Goal: Task Accomplishment & Management: Use online tool/utility

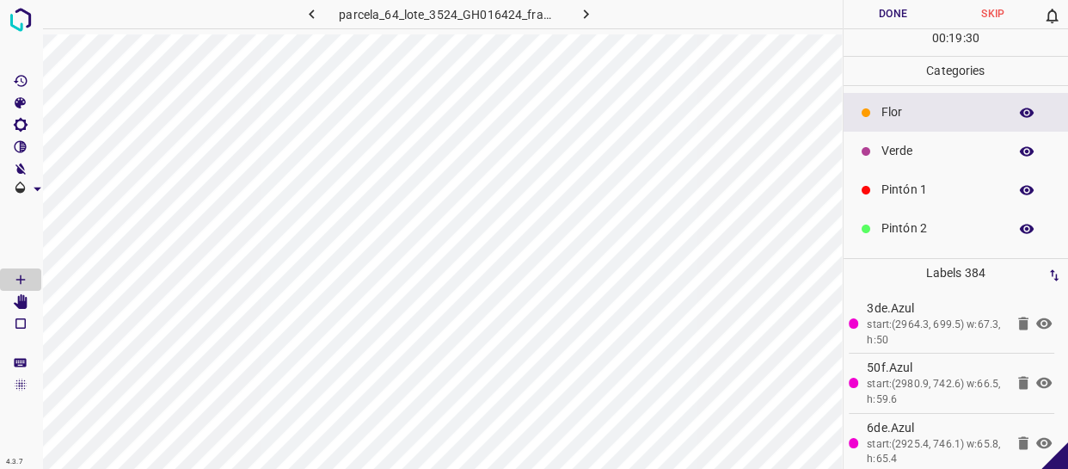
click at [927, 226] on p "Pintón 2" at bounding box center [941, 228] width 118 height 18
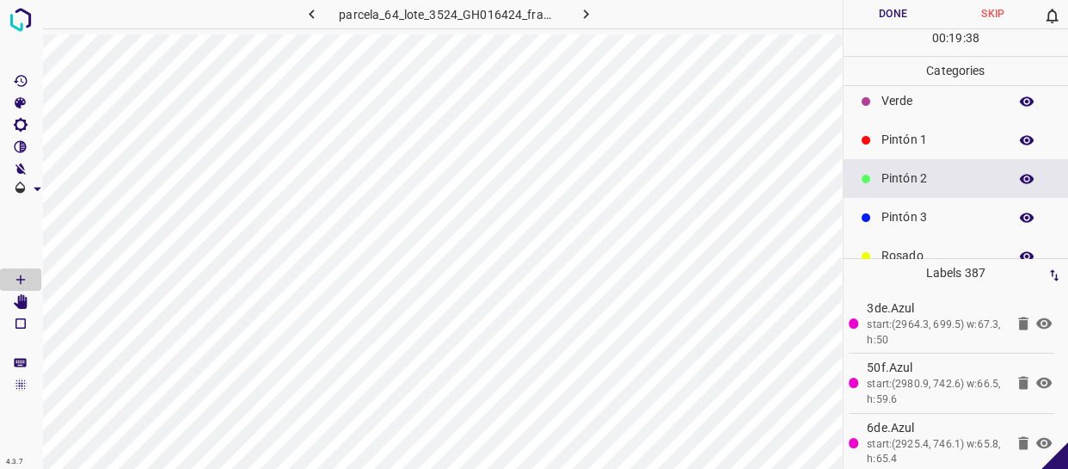
scroll to position [77, 0]
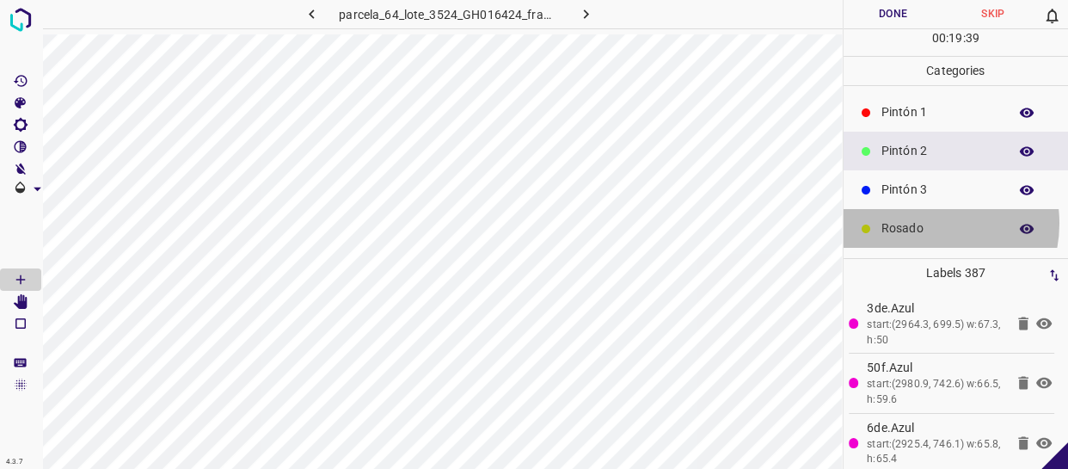
click at [917, 223] on p "Rosado" at bounding box center [941, 228] width 118 height 18
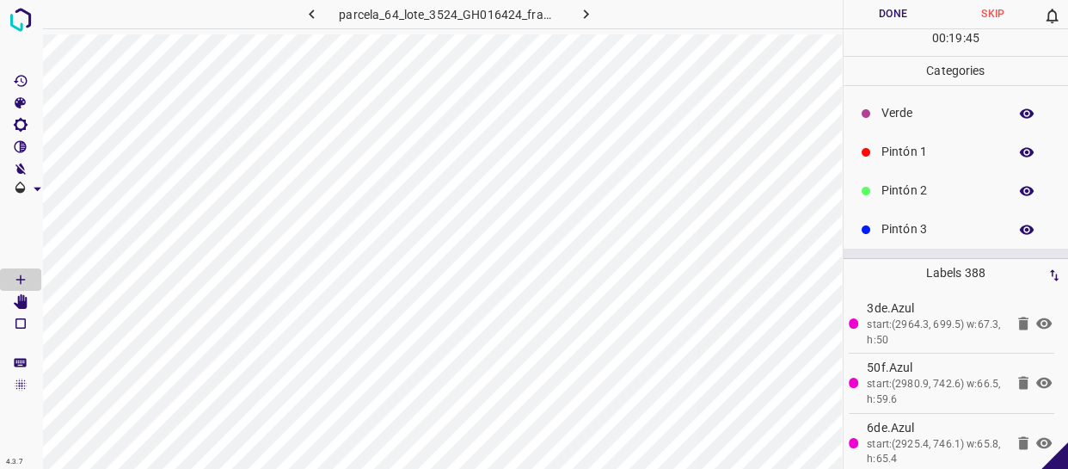
scroll to position [0, 0]
click at [923, 152] on p "Verde" at bounding box center [941, 151] width 118 height 18
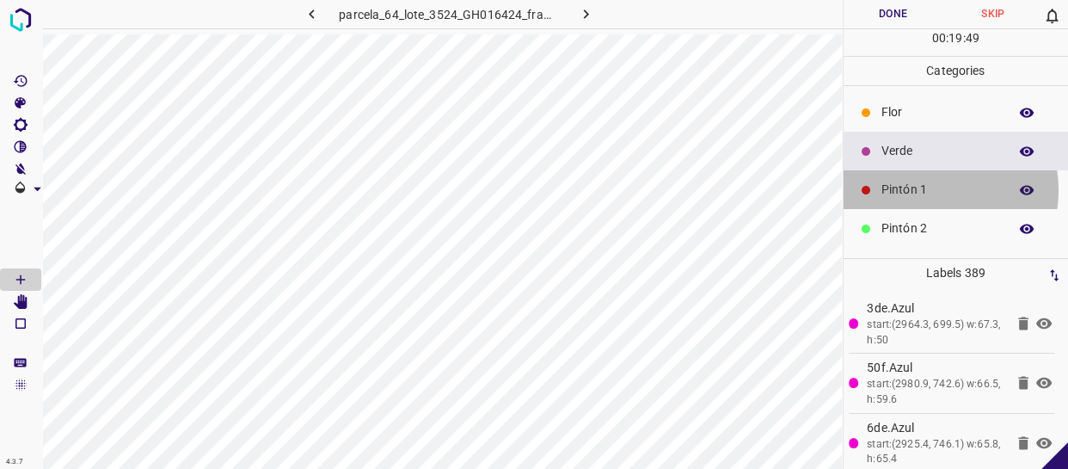
click at [927, 191] on p "Pintón 1" at bounding box center [941, 190] width 118 height 18
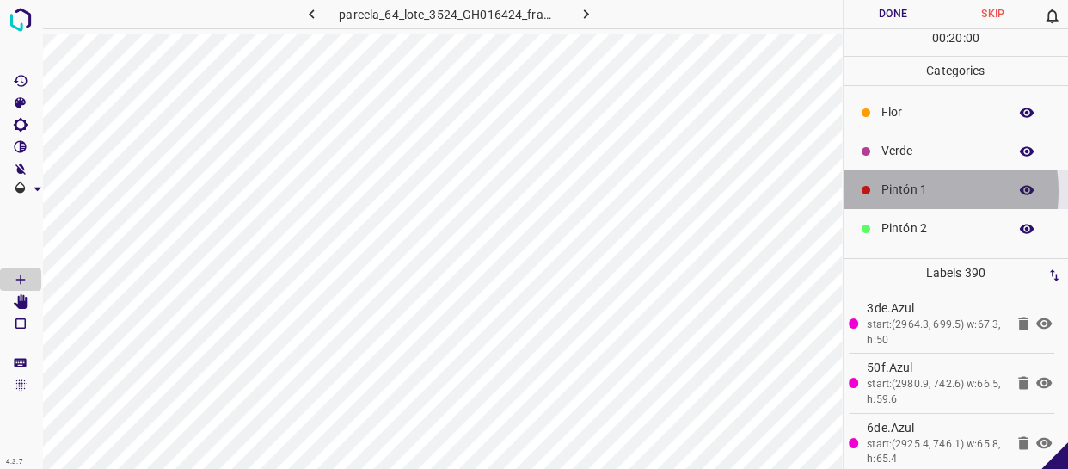
click at [901, 191] on p "Pintón 1" at bounding box center [941, 190] width 118 height 18
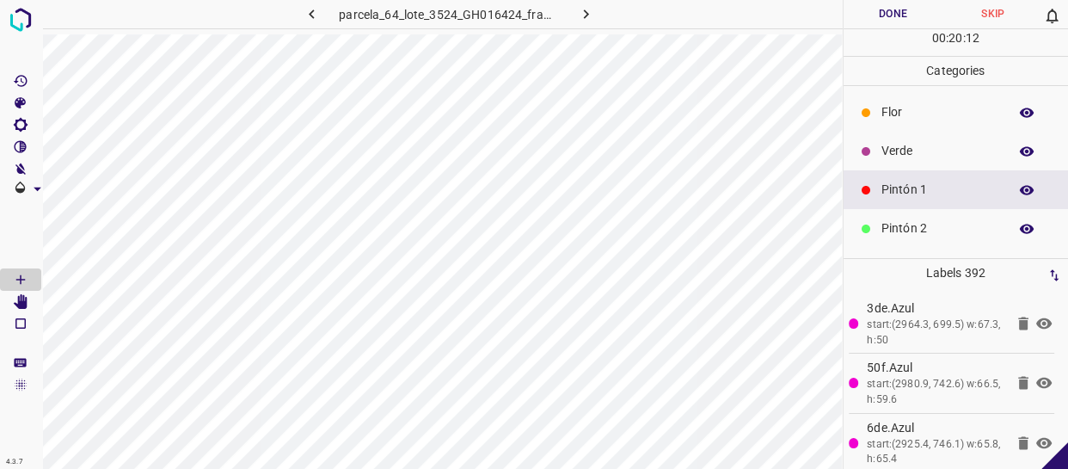
click at [902, 139] on div "Verde" at bounding box center [956, 151] width 225 height 39
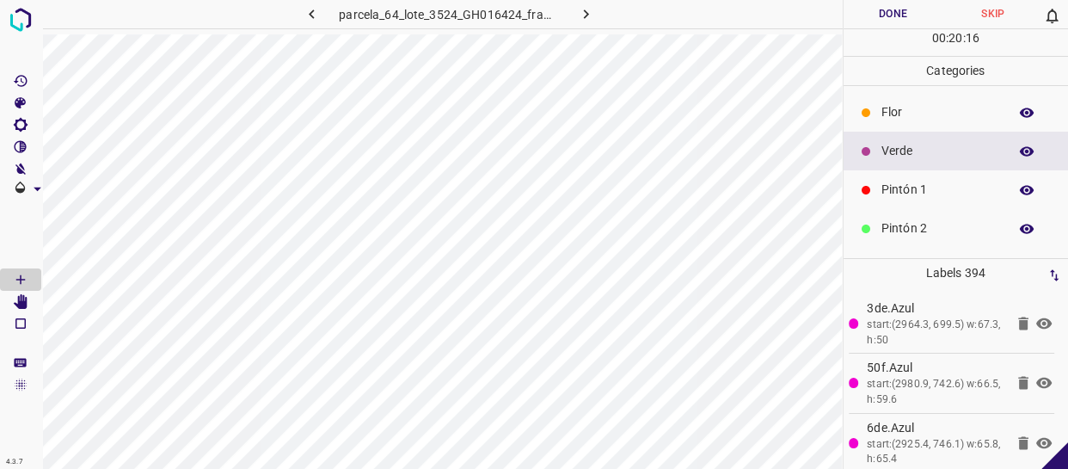
drag, startPoint x: 891, startPoint y: 227, endPoint x: 883, endPoint y: 225, distance: 9.0
click at [883, 225] on p "Pintón 2" at bounding box center [941, 228] width 118 height 18
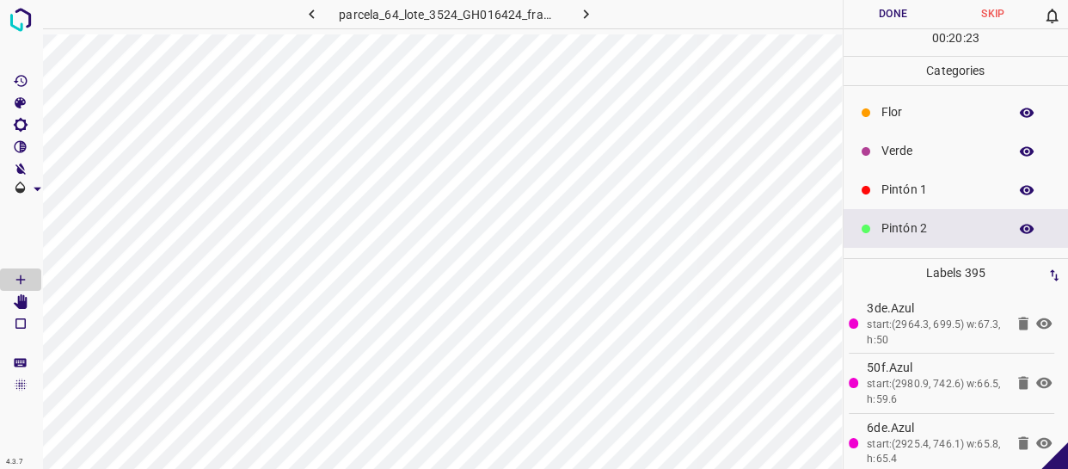
scroll to position [151, 0]
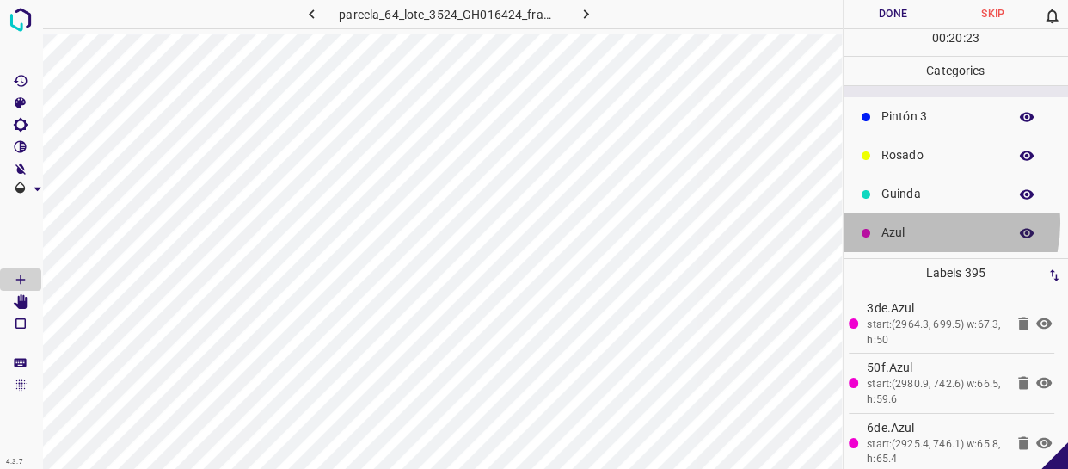
drag, startPoint x: 914, startPoint y: 223, endPoint x: 906, endPoint y: 225, distance: 9.0
click at [906, 225] on p "Azul" at bounding box center [941, 233] width 118 height 18
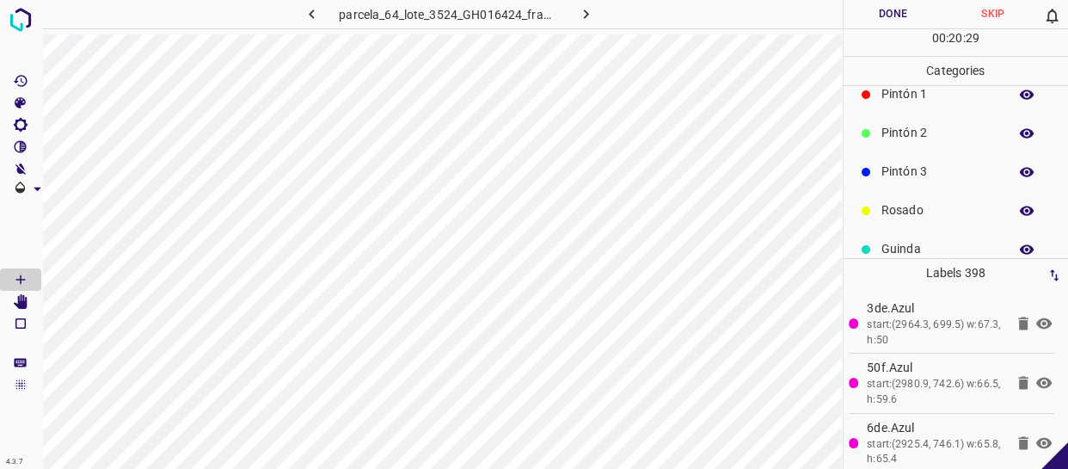
scroll to position [72, 0]
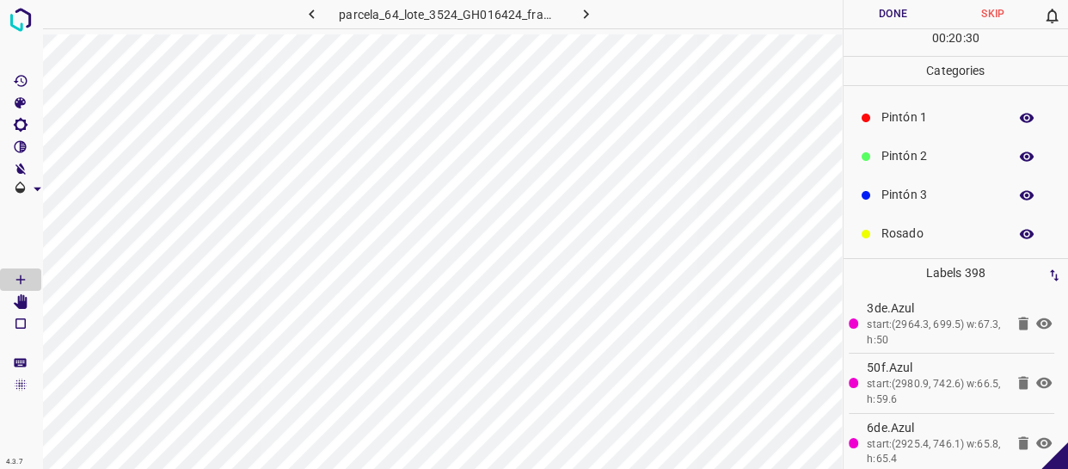
click at [920, 189] on p "Pintón 3" at bounding box center [941, 195] width 118 height 18
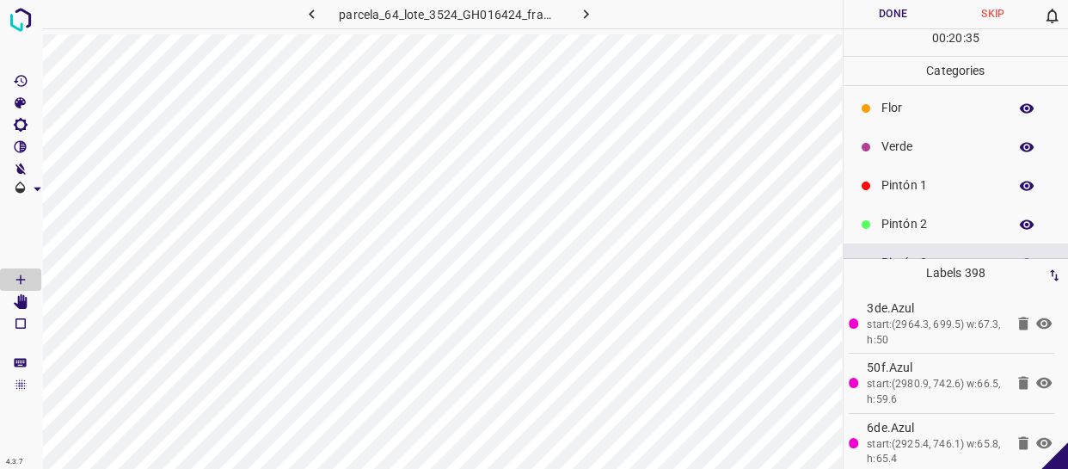
scroll to position [0, 0]
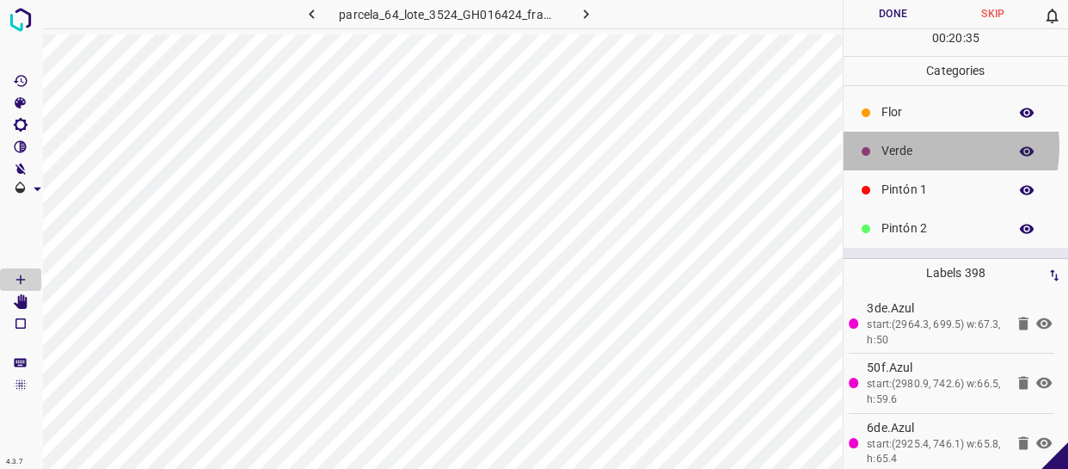
click at [914, 146] on p "Verde" at bounding box center [941, 151] width 118 height 18
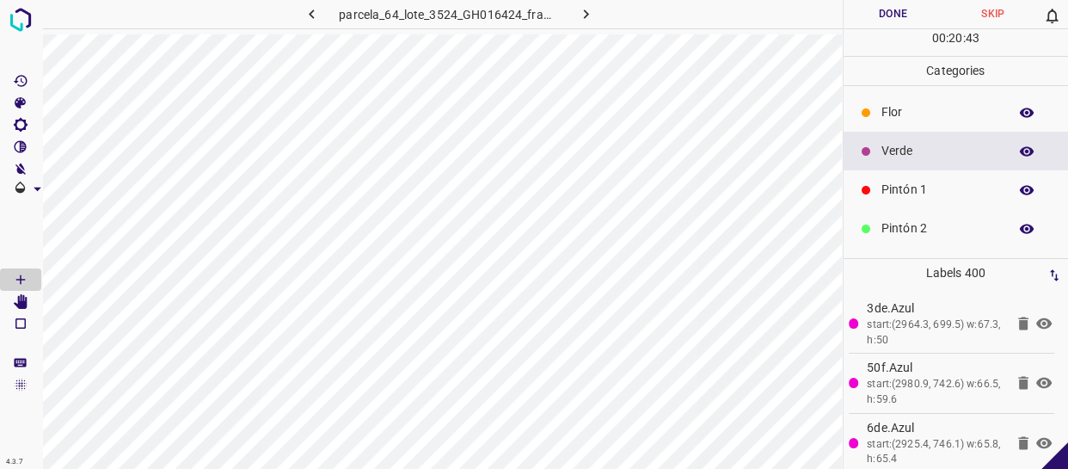
drag, startPoint x: 929, startPoint y: 192, endPoint x: 920, endPoint y: 190, distance: 8.8
click at [920, 190] on p "Pintón 1" at bounding box center [941, 190] width 118 height 18
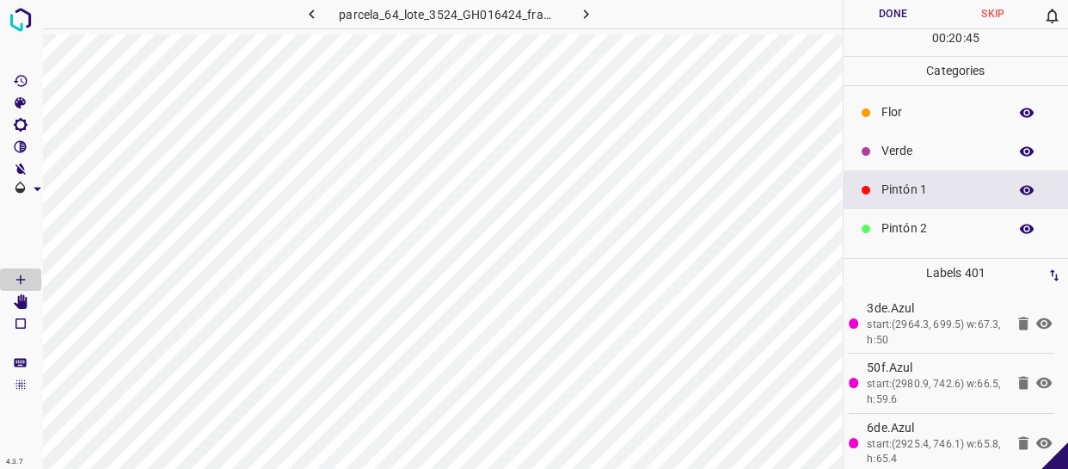
click at [876, 156] on div "Verde" at bounding box center [956, 151] width 225 height 39
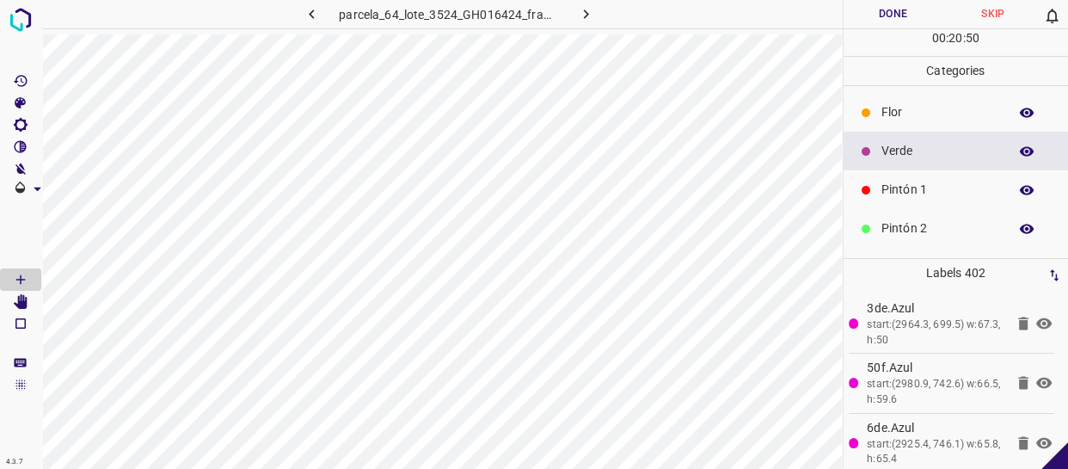
click at [895, 199] on div "Pintón 1" at bounding box center [956, 189] width 225 height 39
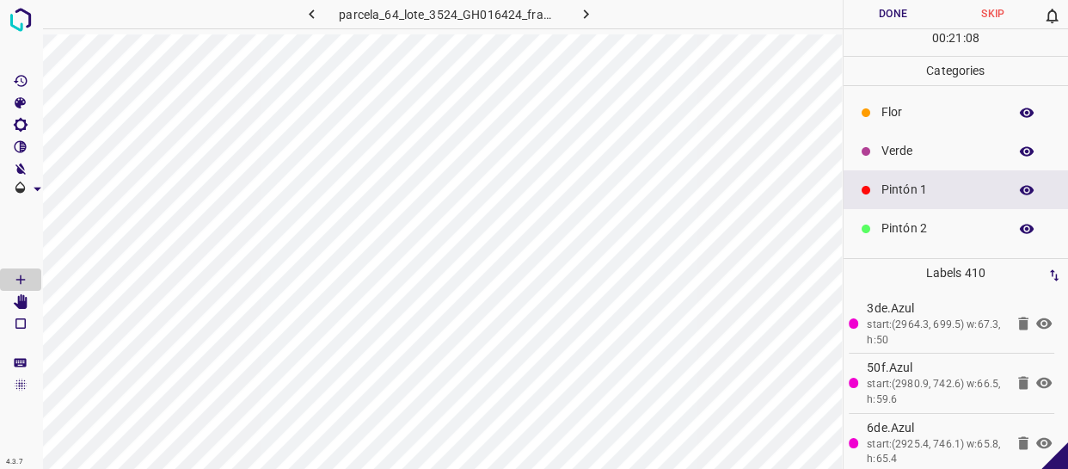
click at [945, 229] on p "Pintón 2" at bounding box center [941, 228] width 118 height 18
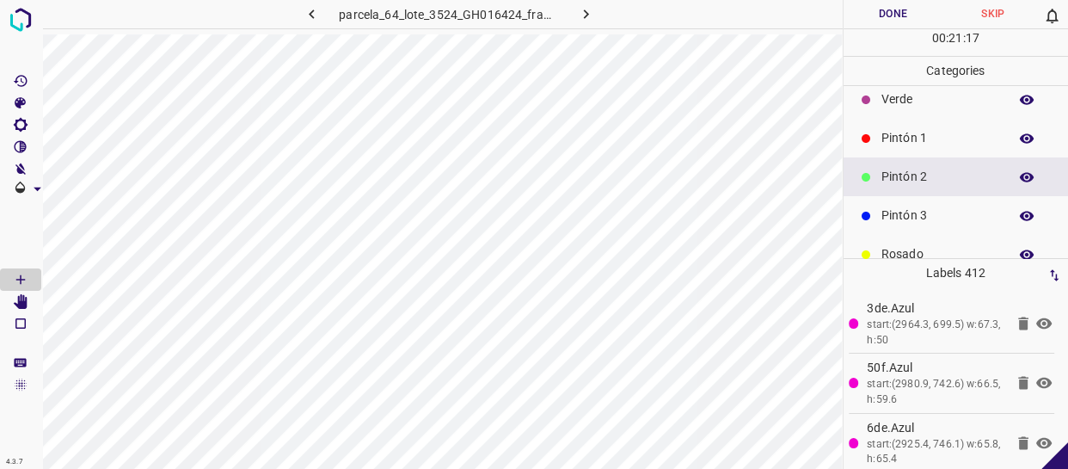
scroll to position [77, 0]
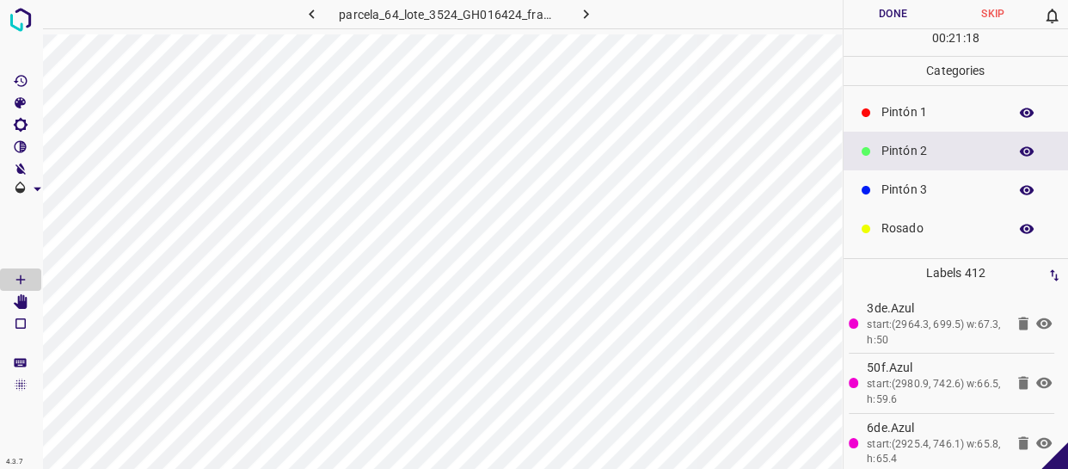
click at [906, 223] on p "Rosado" at bounding box center [941, 228] width 118 height 18
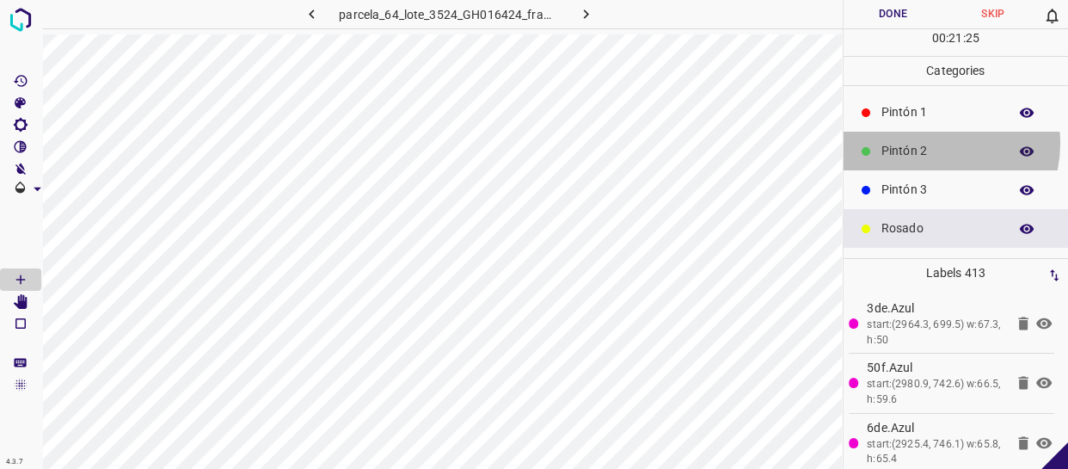
click at [925, 143] on p "Pintón 2" at bounding box center [941, 151] width 118 height 18
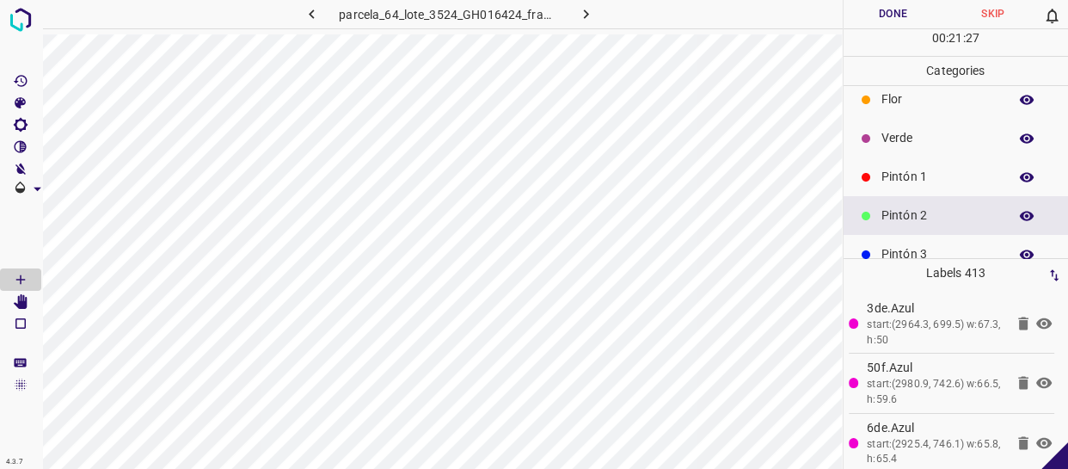
scroll to position [0, 0]
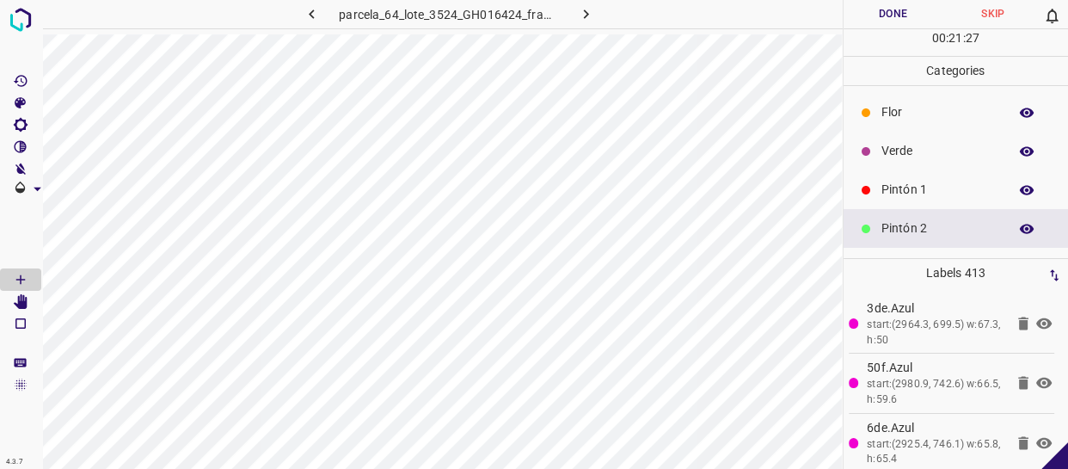
click at [929, 158] on p "Verde" at bounding box center [941, 151] width 118 height 18
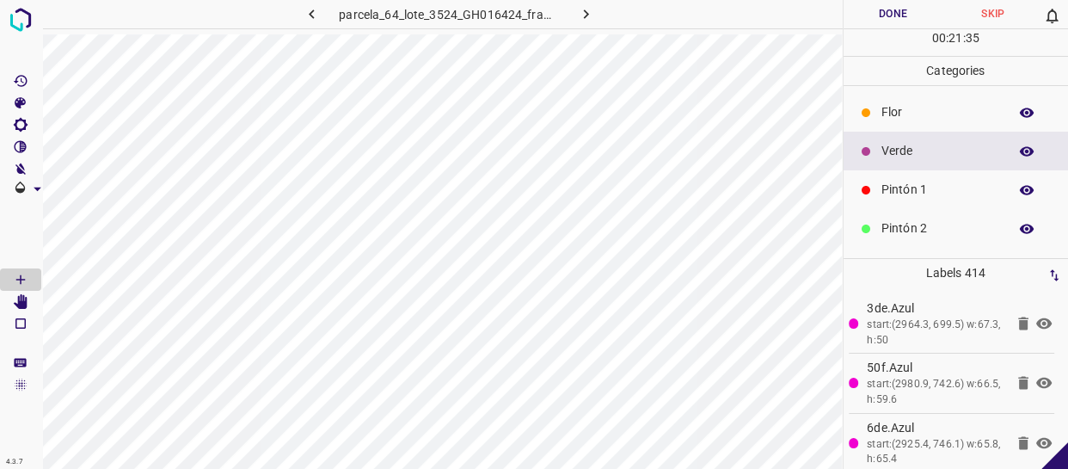
click at [883, 152] on p "Verde" at bounding box center [941, 151] width 118 height 18
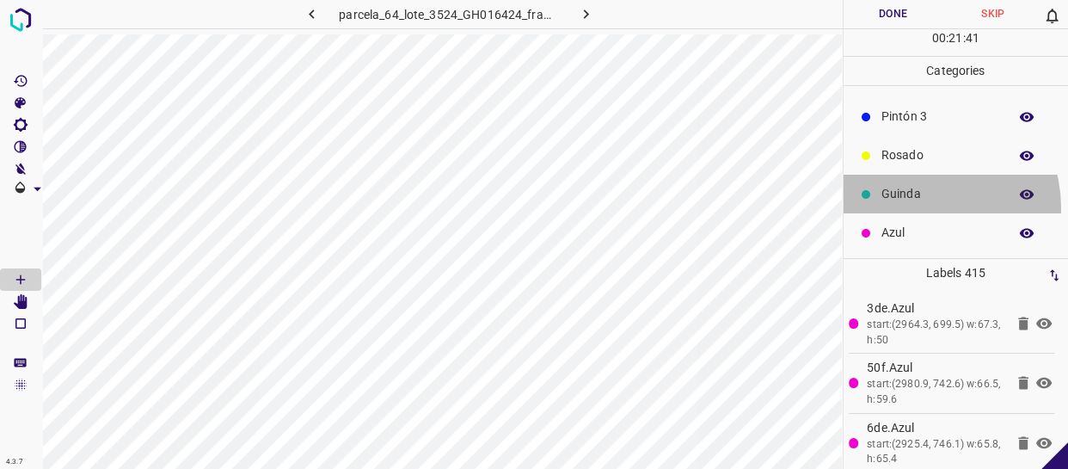
click at [917, 206] on div "Guinda" at bounding box center [956, 194] width 225 height 39
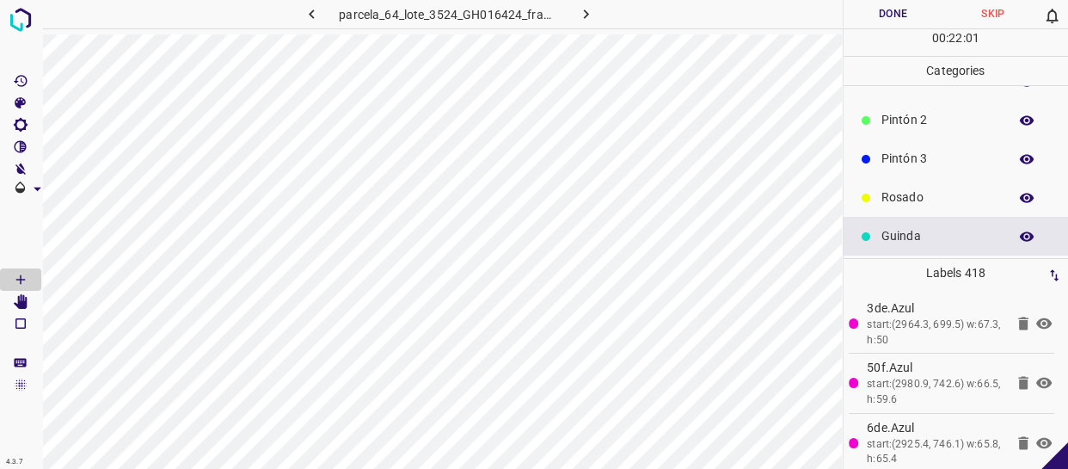
scroll to position [72, 0]
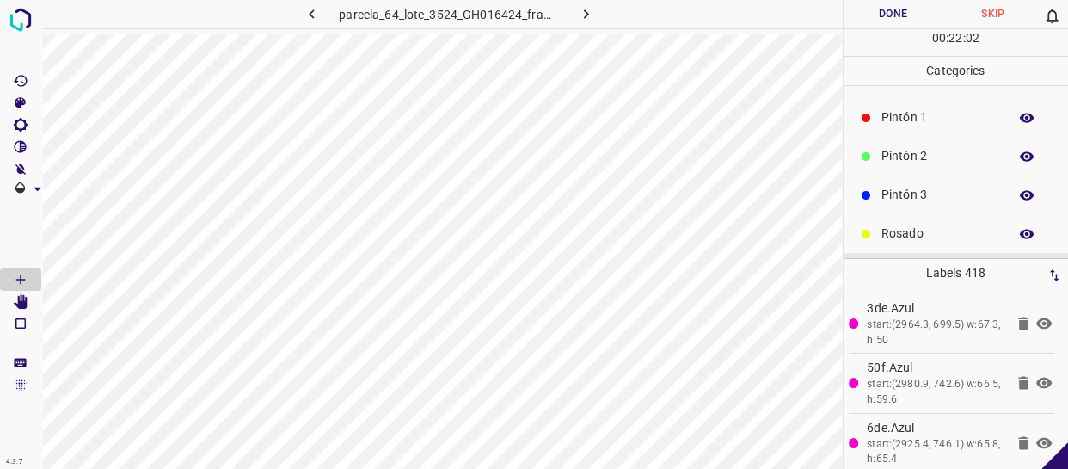
click at [914, 142] on div "Pintón 2" at bounding box center [956, 156] width 225 height 39
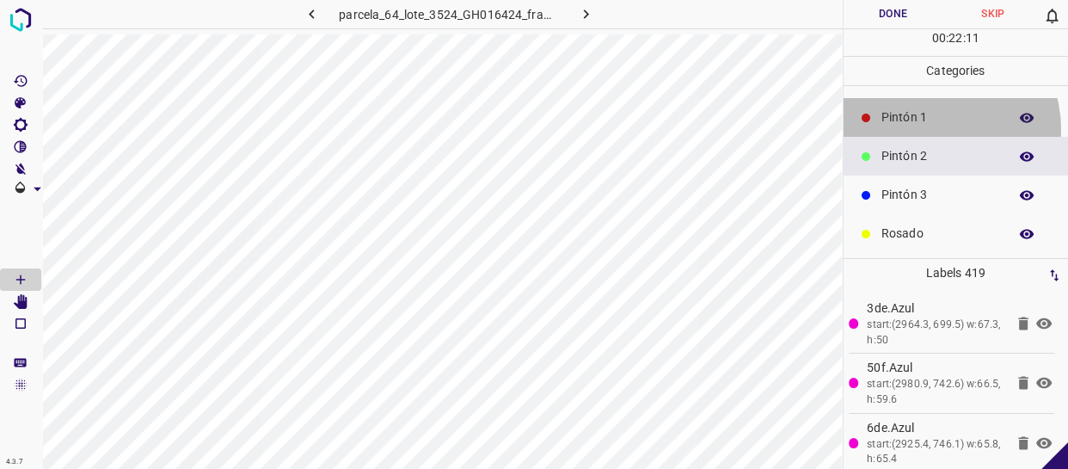
click at [932, 129] on div "Pintón 1" at bounding box center [956, 117] width 225 height 39
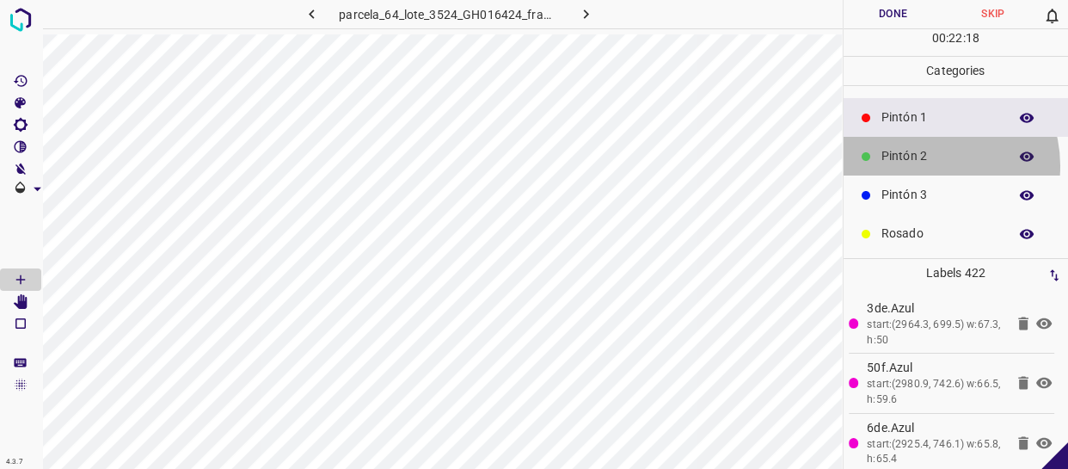
click at [928, 164] on div "Pintón 2" at bounding box center [956, 156] width 225 height 39
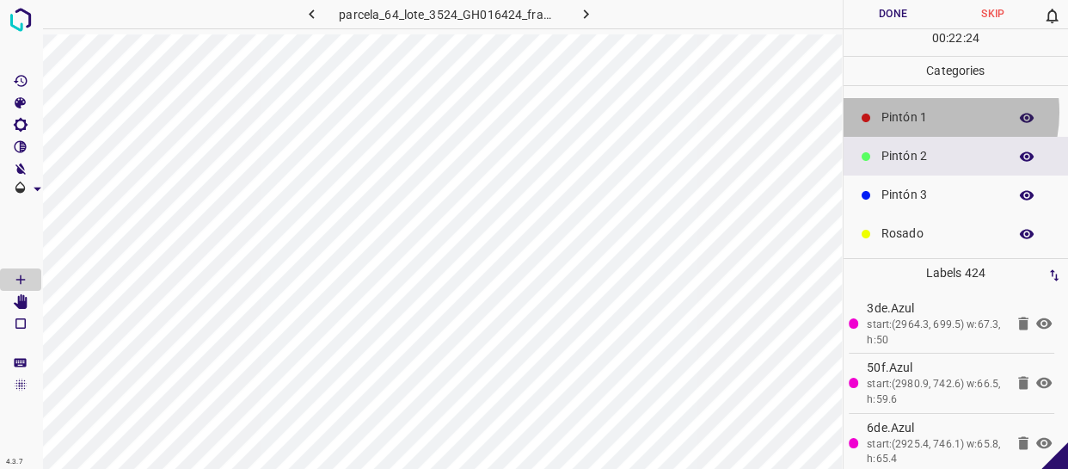
click at [919, 112] on p "Pintón 1" at bounding box center [941, 117] width 118 height 18
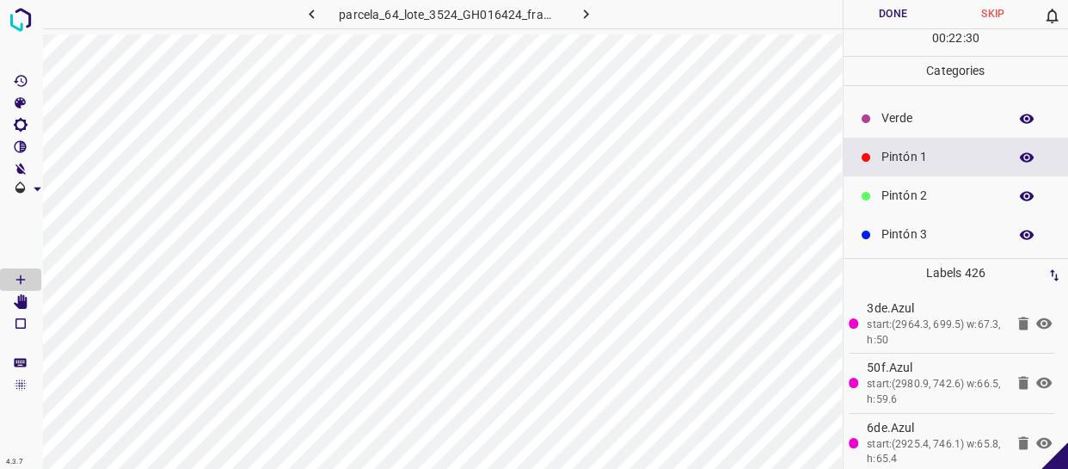
scroll to position [0, 0]
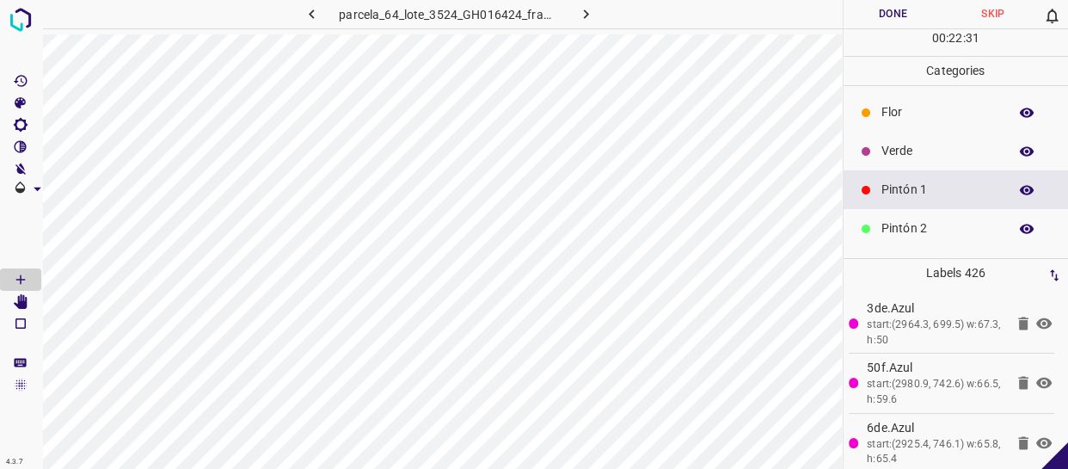
click at [904, 151] on p "Verde" at bounding box center [941, 151] width 118 height 18
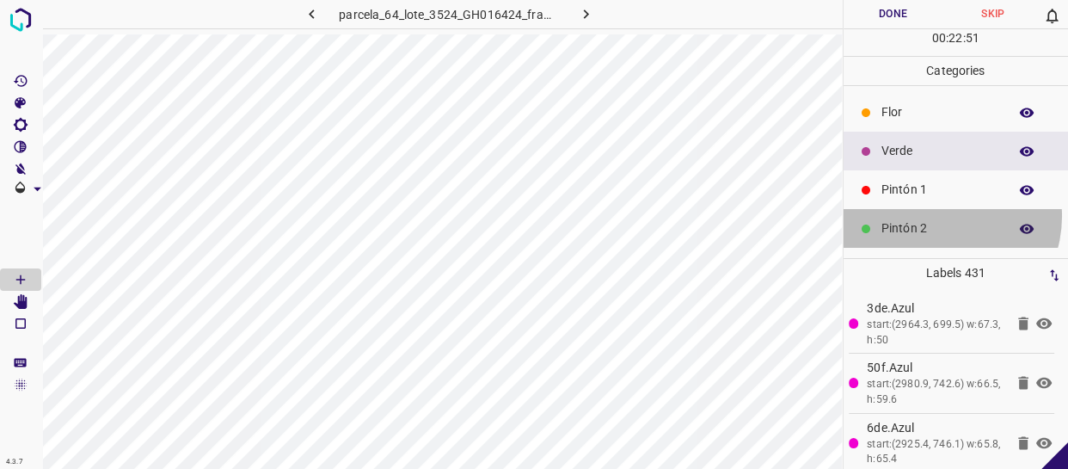
click at [941, 216] on div "Pintón 2" at bounding box center [956, 228] width 225 height 39
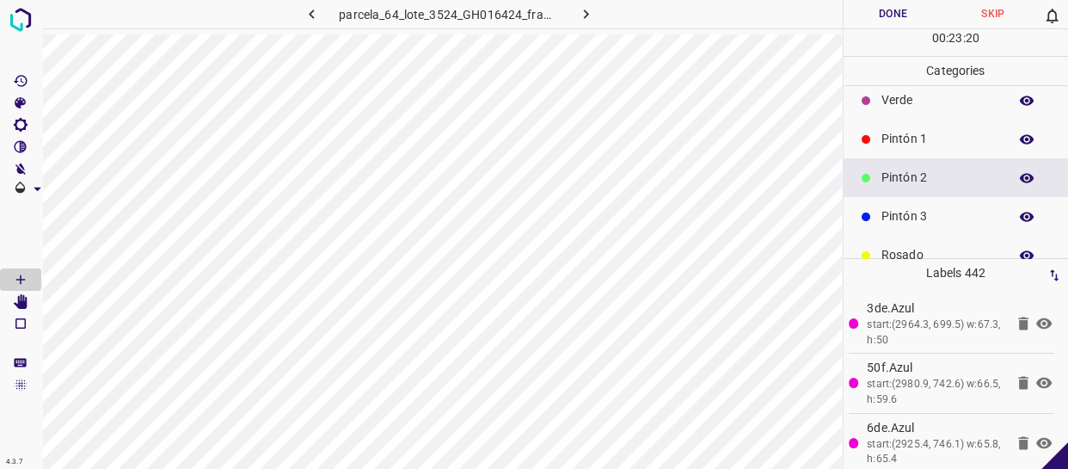
scroll to position [77, 0]
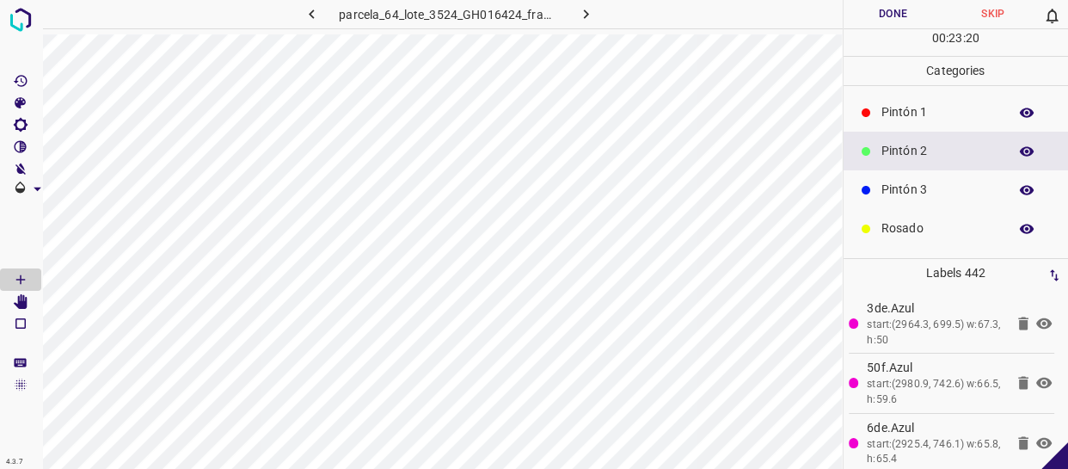
click at [927, 193] on p "Pintón 3" at bounding box center [941, 190] width 118 height 18
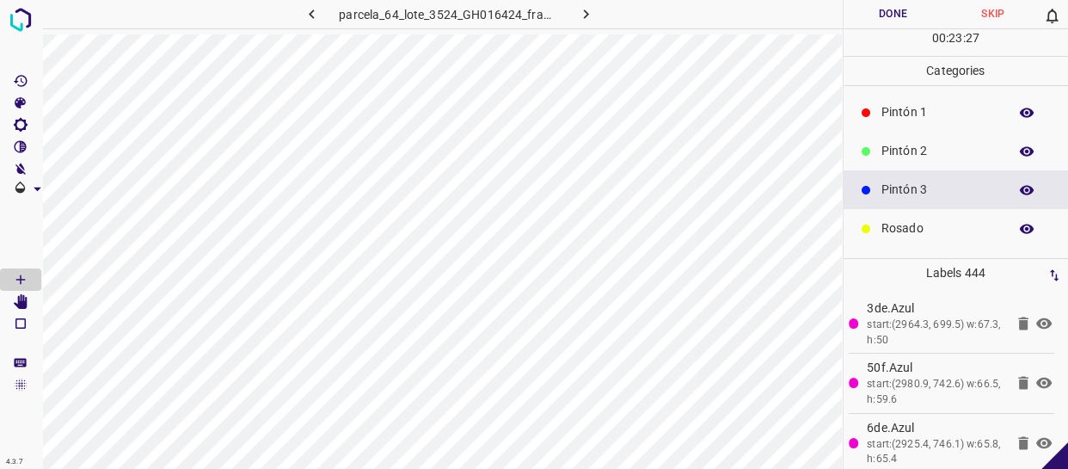
scroll to position [0, 0]
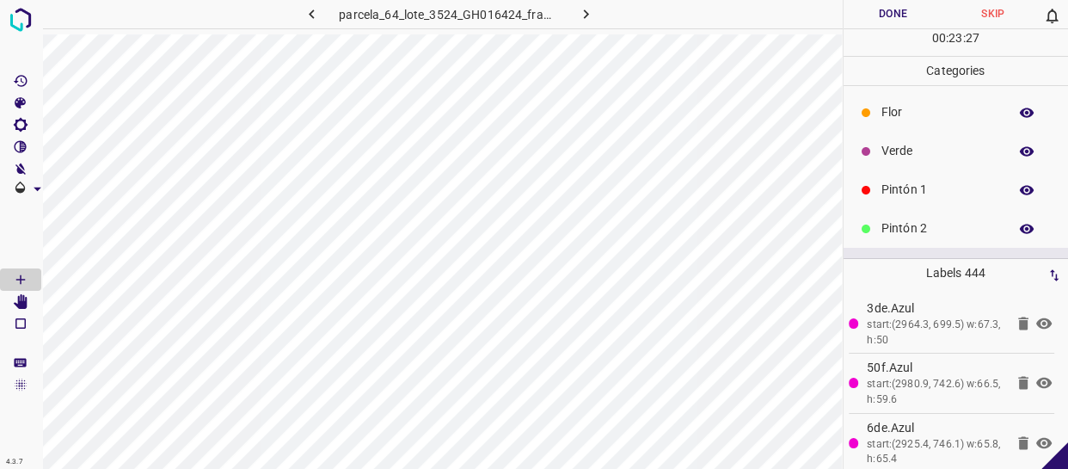
click at [923, 150] on p "Verde" at bounding box center [941, 151] width 118 height 18
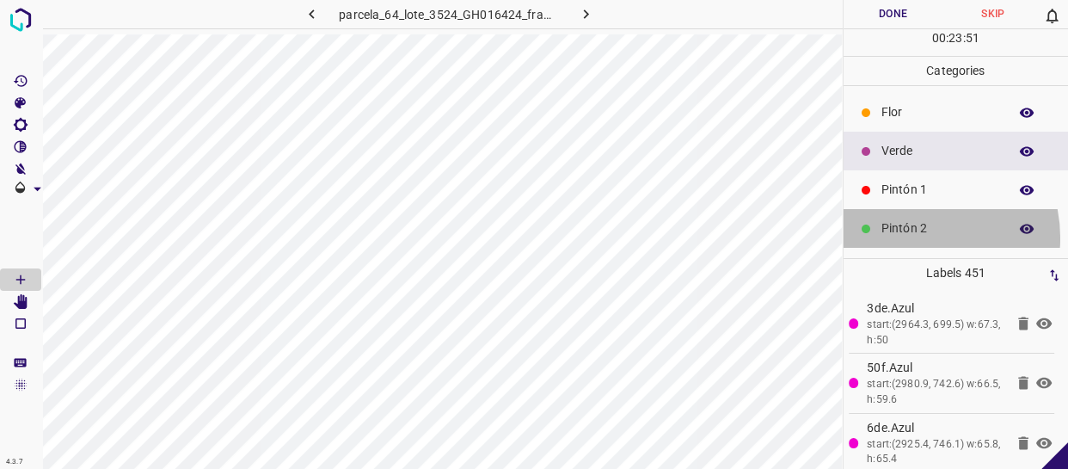
click at [911, 237] on div "Pintón 2" at bounding box center [956, 228] width 225 height 39
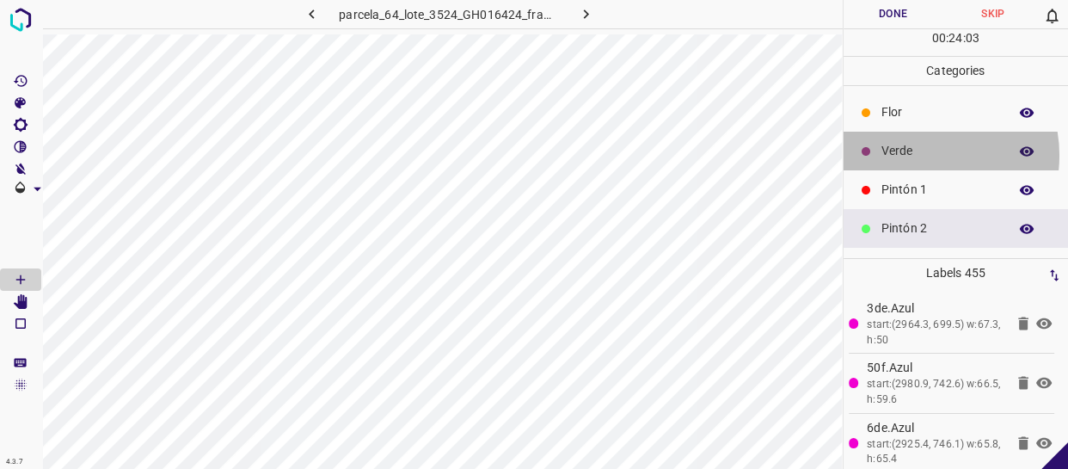
click at [914, 155] on p "Verde" at bounding box center [941, 151] width 118 height 18
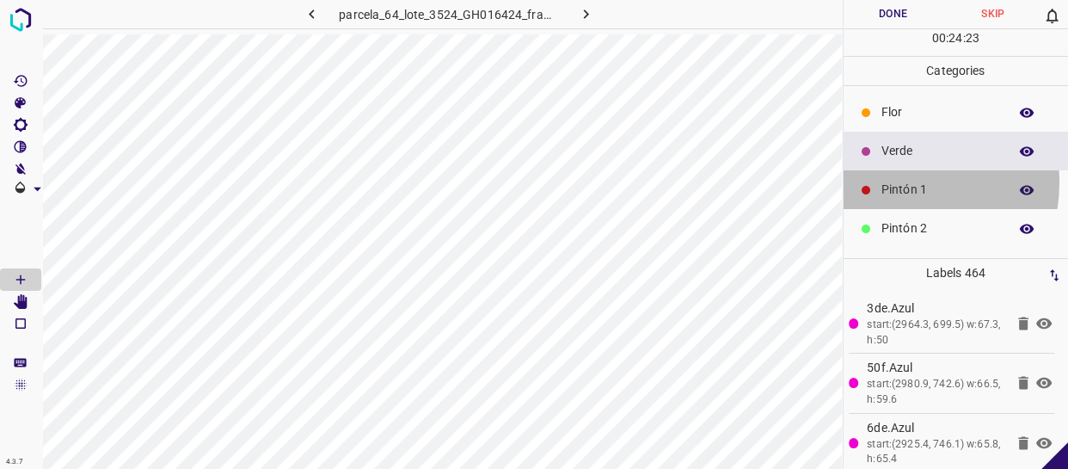
click at [890, 179] on div "Pintón 1" at bounding box center [956, 189] width 225 height 39
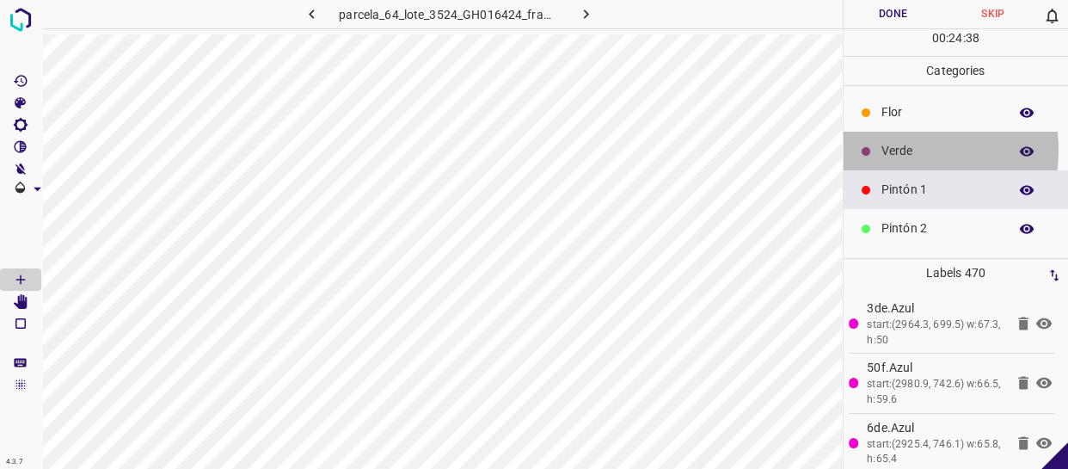
click at [889, 150] on p "Verde" at bounding box center [941, 151] width 118 height 18
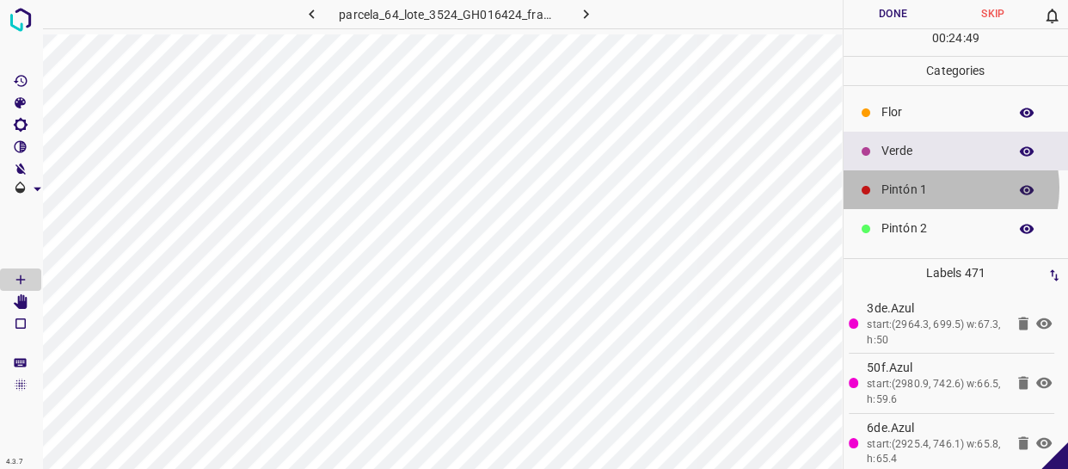
click at [938, 188] on p "Pintón 1" at bounding box center [941, 190] width 118 height 18
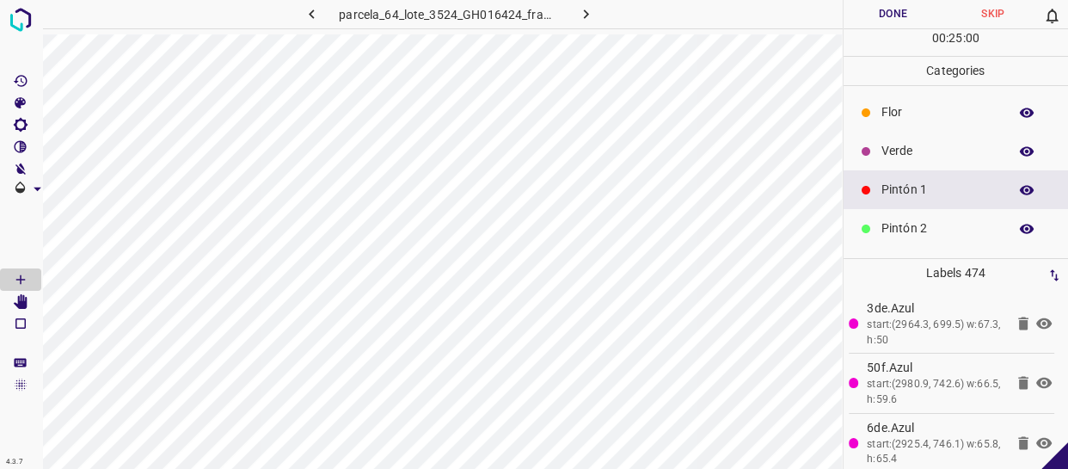
click at [926, 155] on p "Verde" at bounding box center [941, 151] width 118 height 18
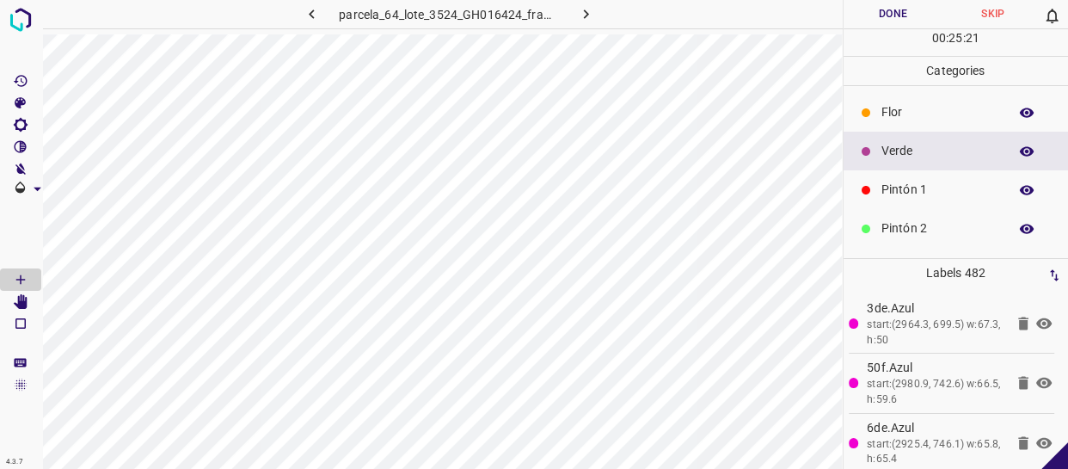
click at [894, 195] on p "Pintón 1" at bounding box center [941, 190] width 118 height 18
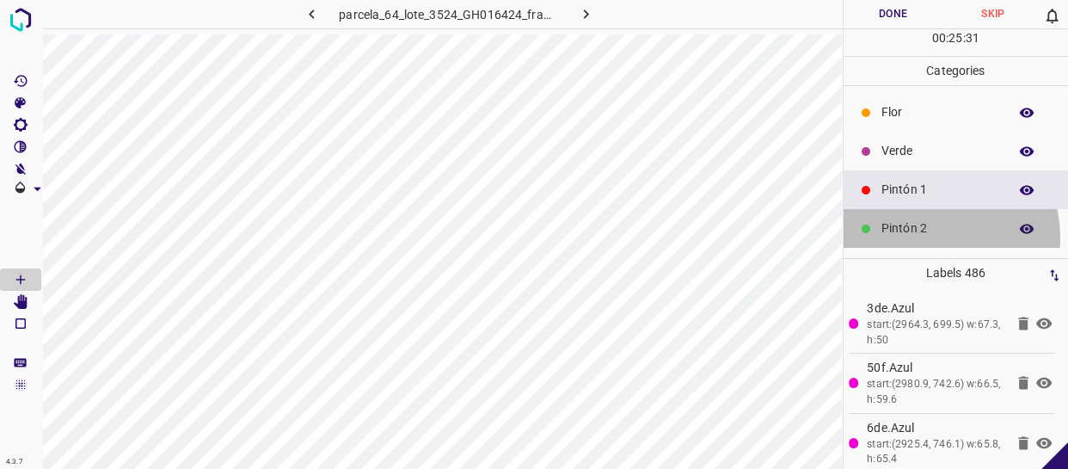
click at [937, 237] on p "Pintón 2" at bounding box center [941, 228] width 118 height 18
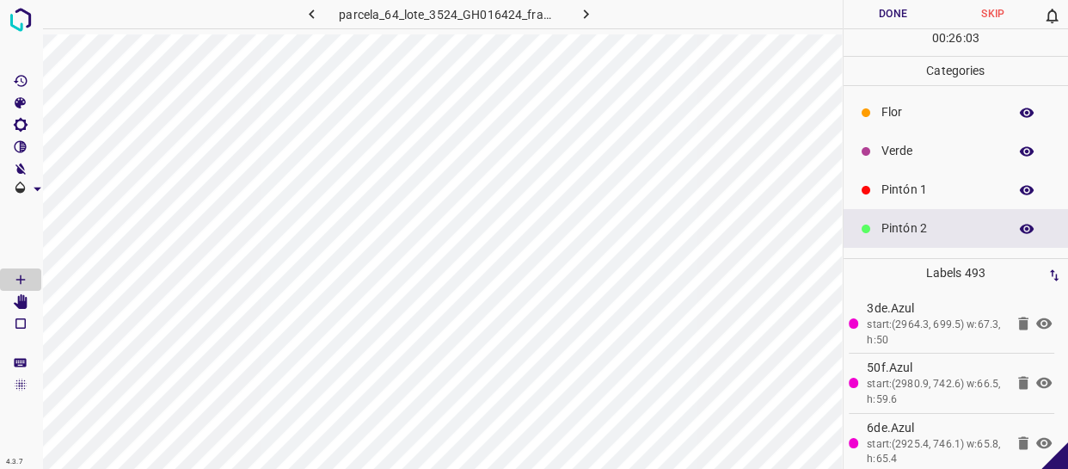
click at [947, 230] on p "Pintón 2" at bounding box center [941, 228] width 118 height 18
click at [918, 160] on div "Verde" at bounding box center [956, 151] width 225 height 39
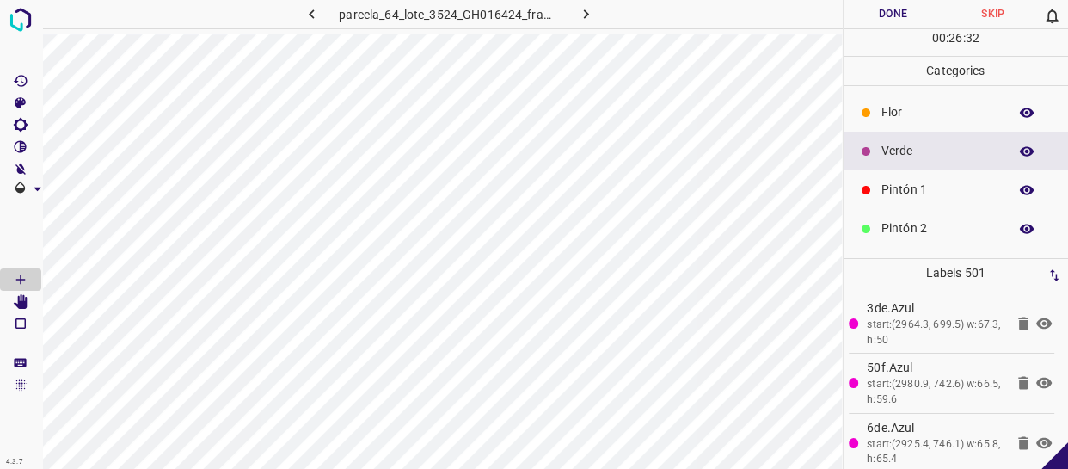
click at [923, 222] on p "Pintón 2" at bounding box center [941, 228] width 118 height 18
click at [911, 229] on p "Rosado" at bounding box center [941, 228] width 118 height 18
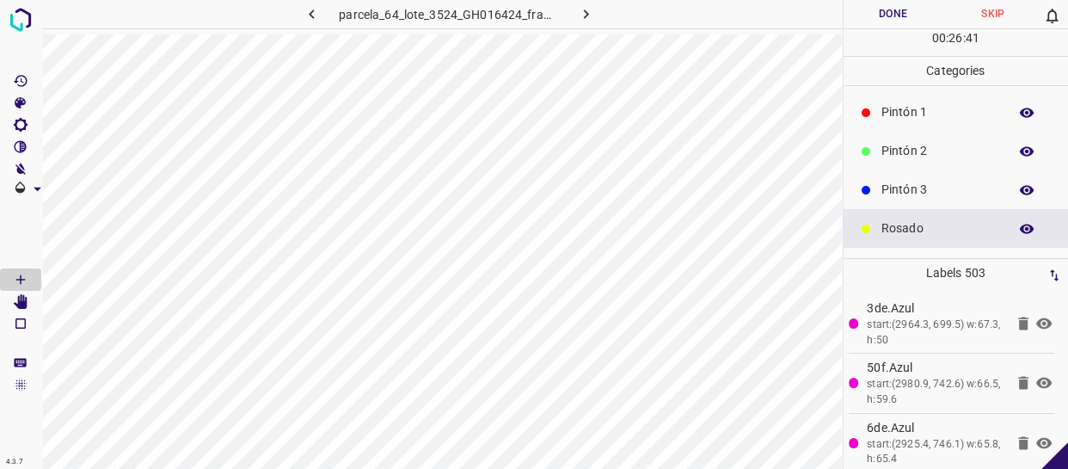
click at [946, 179] on div "Pintón 3" at bounding box center [956, 189] width 225 height 39
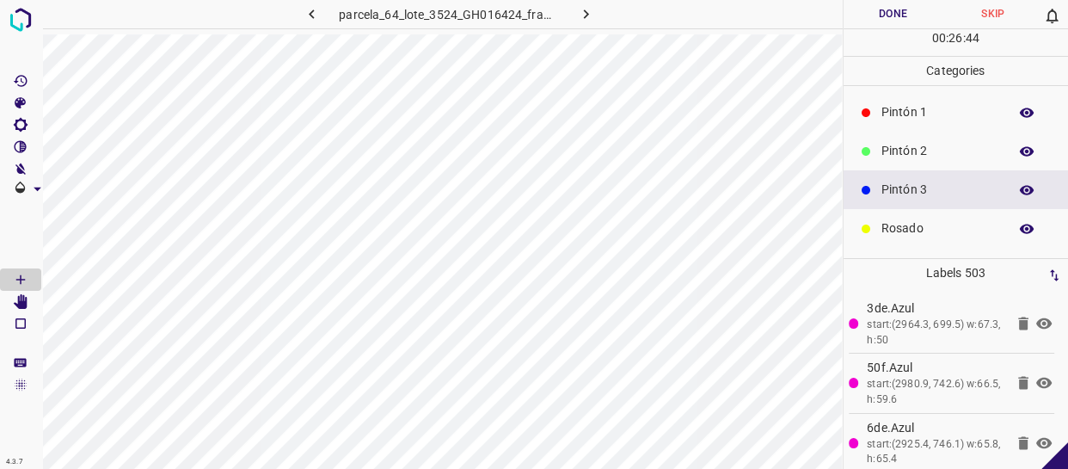
click at [955, 158] on p "Pintón 2" at bounding box center [941, 151] width 118 height 18
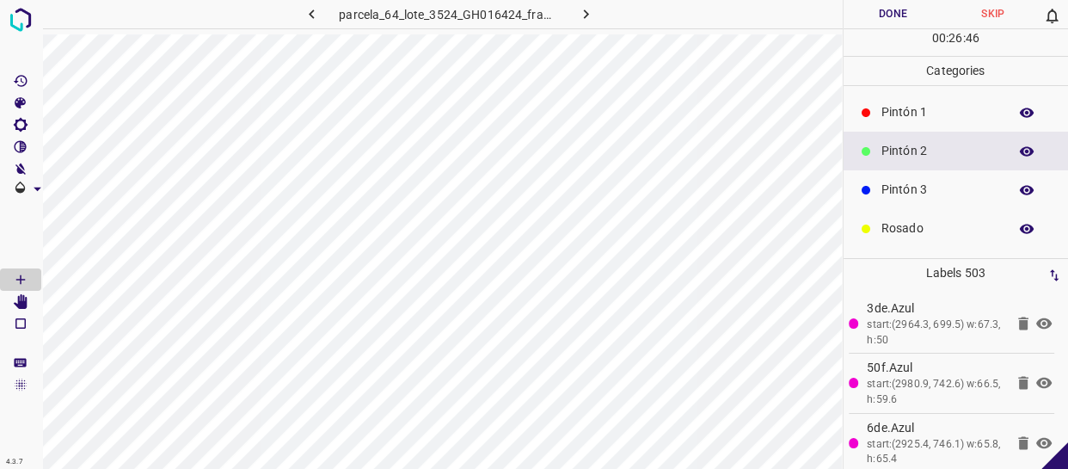
click at [926, 106] on p "Pintón 1" at bounding box center [941, 112] width 118 height 18
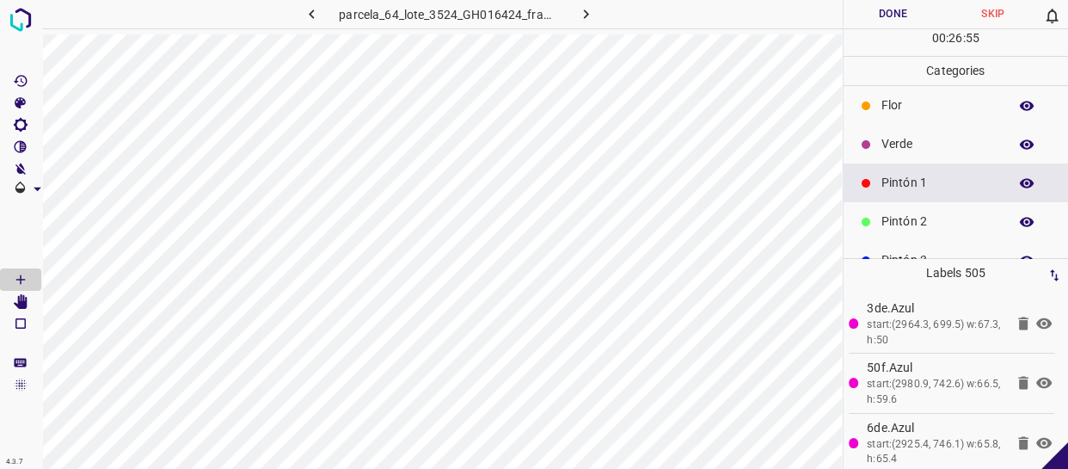
scroll to position [0, 0]
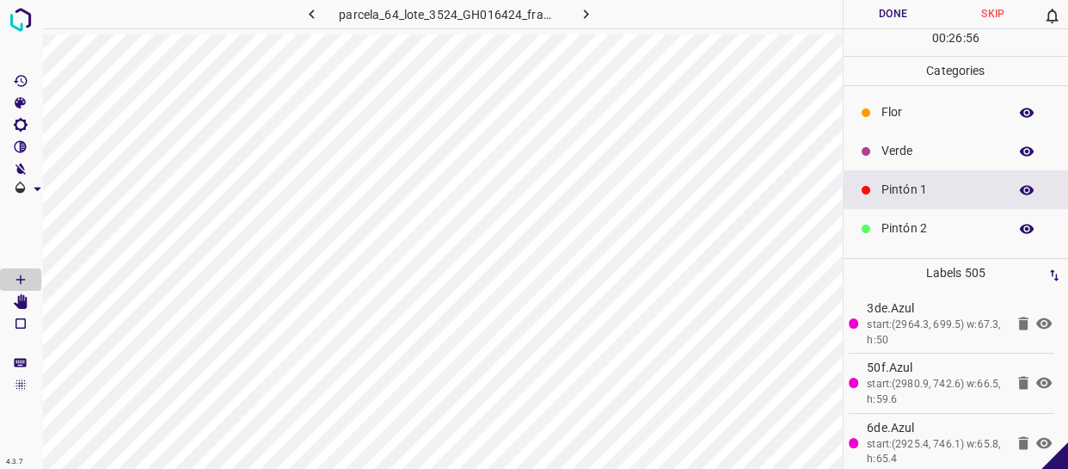
drag, startPoint x: 917, startPoint y: 132, endPoint x: 899, endPoint y: 141, distance: 20.0
click at [916, 132] on div "Verde" at bounding box center [956, 151] width 225 height 39
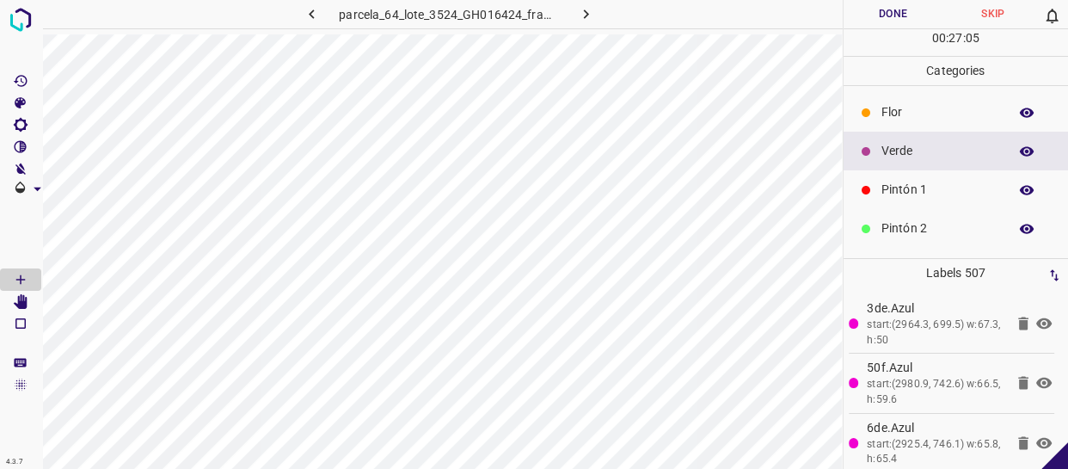
click at [861, 197] on div "Pintón 1" at bounding box center [956, 189] width 225 height 39
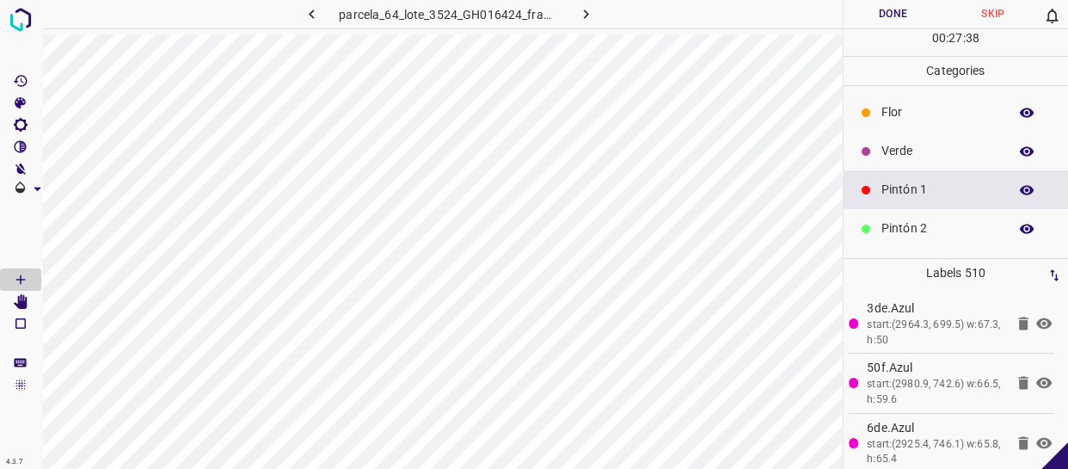
scroll to position [151, 0]
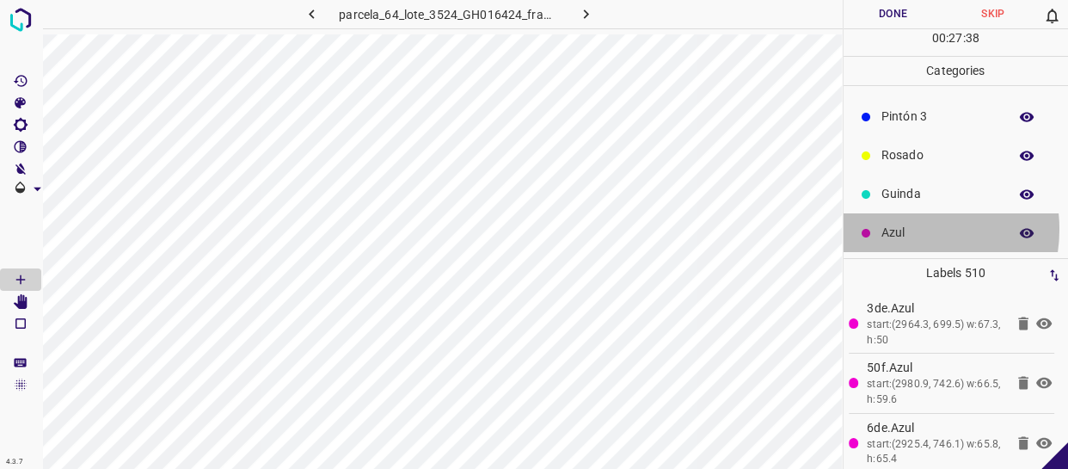
click at [902, 228] on p "Azul" at bounding box center [941, 233] width 118 height 18
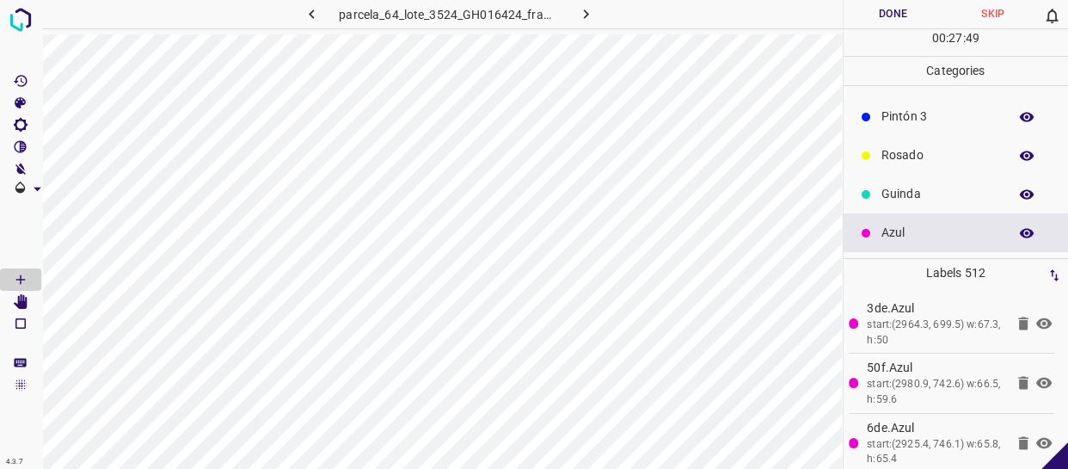
scroll to position [0, 0]
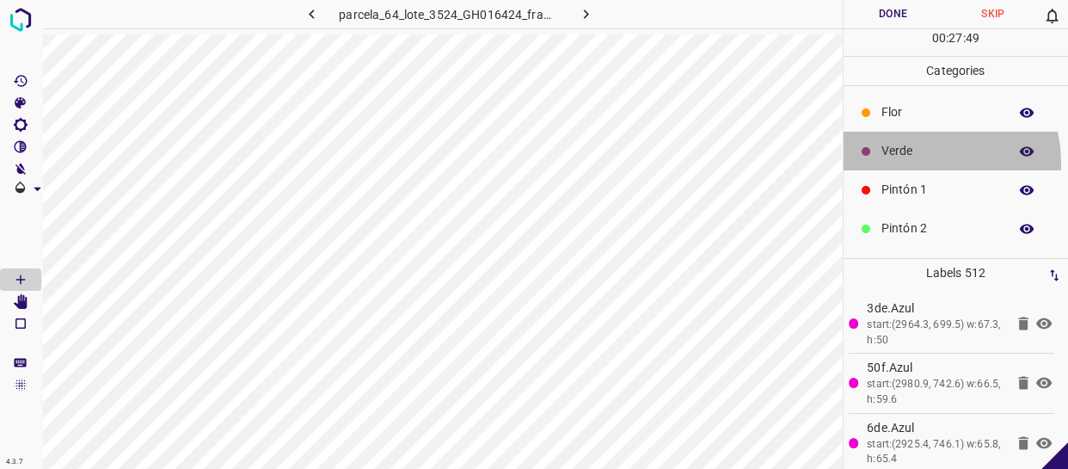
click at [916, 163] on div "Verde" at bounding box center [956, 151] width 225 height 39
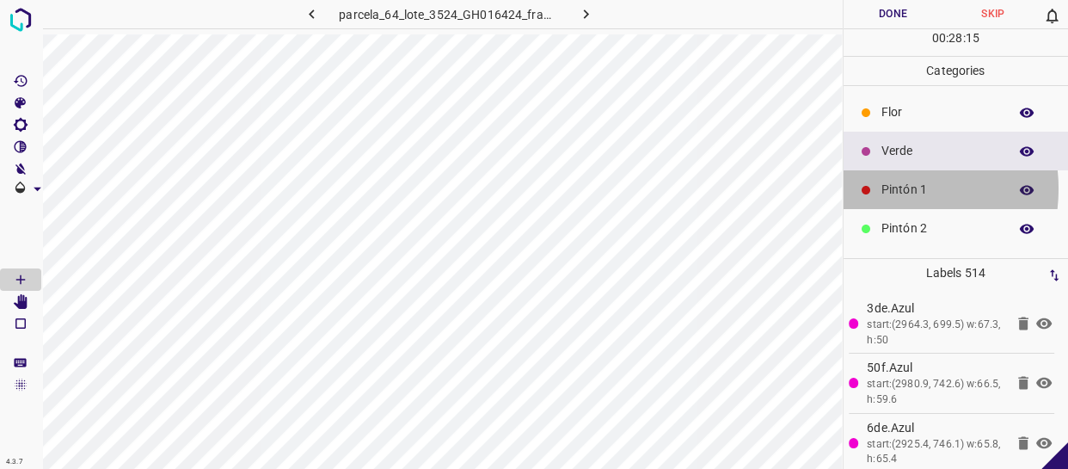
click at [877, 188] on div "Pintón 1" at bounding box center [956, 189] width 225 height 39
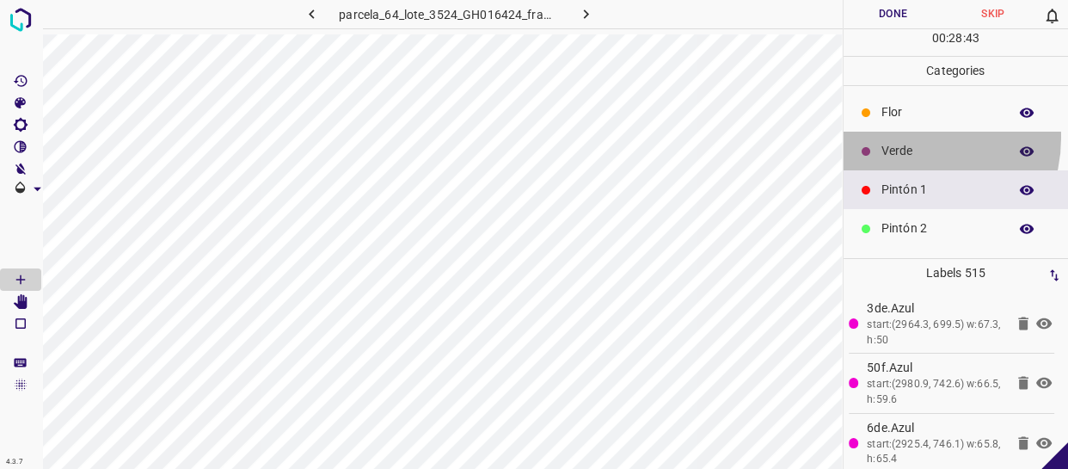
click at [902, 137] on div "Verde" at bounding box center [956, 151] width 225 height 39
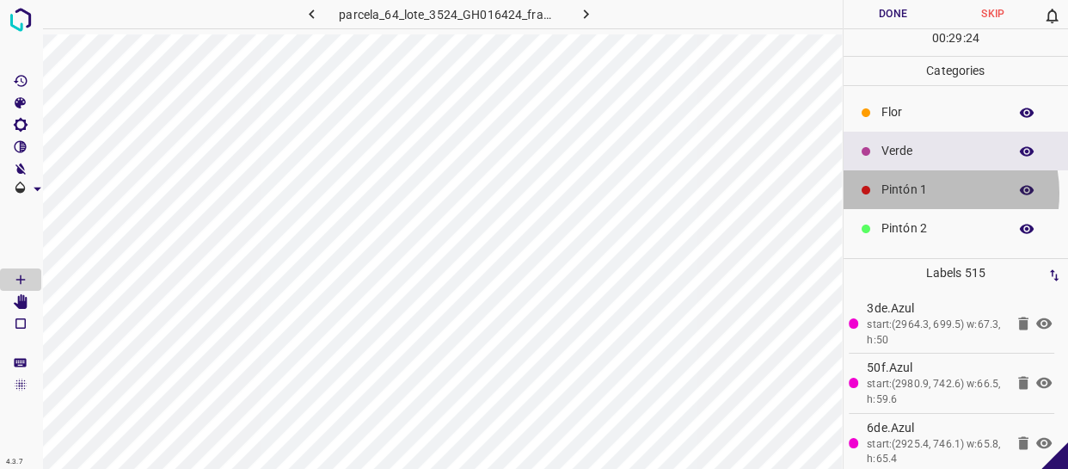
click at [925, 193] on p "Pintón 1" at bounding box center [941, 190] width 118 height 18
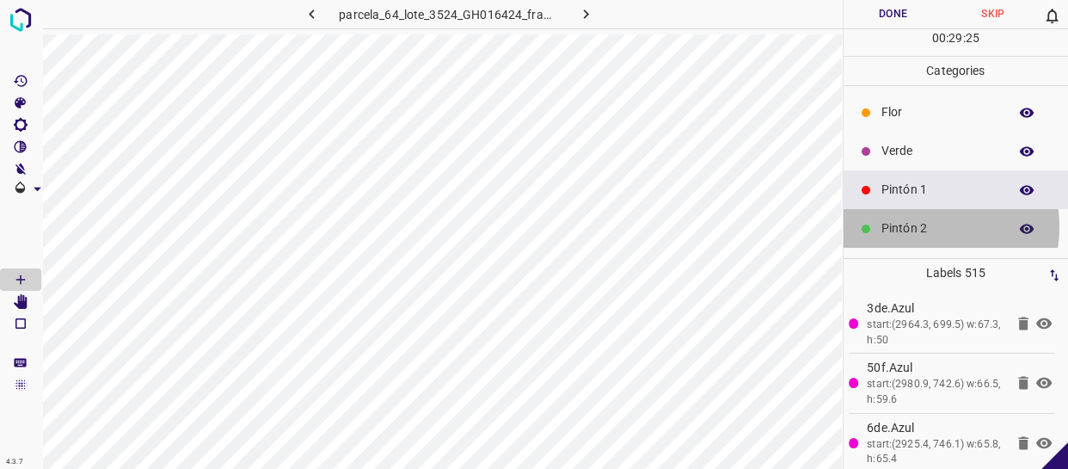
click at [913, 230] on p "Pintón 2" at bounding box center [941, 228] width 118 height 18
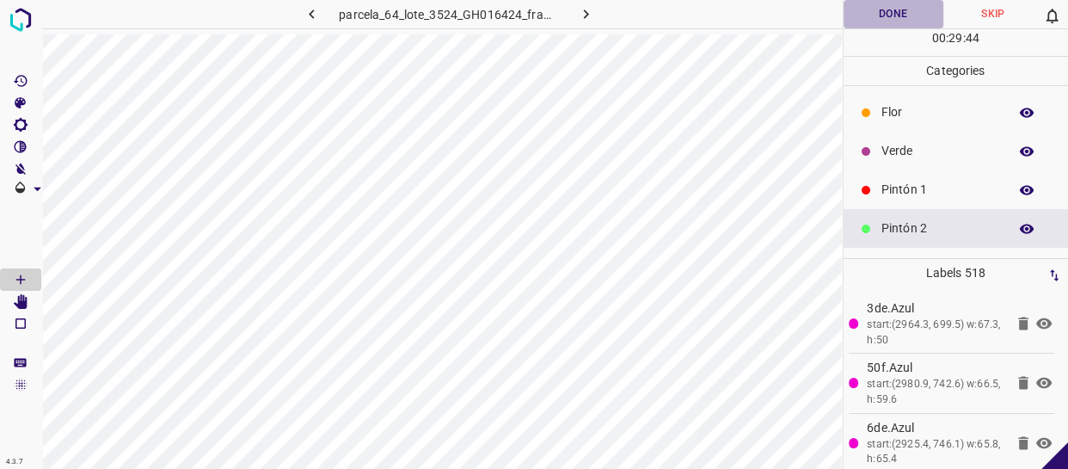
click at [905, 10] on button "Done" at bounding box center [894, 14] width 100 height 28
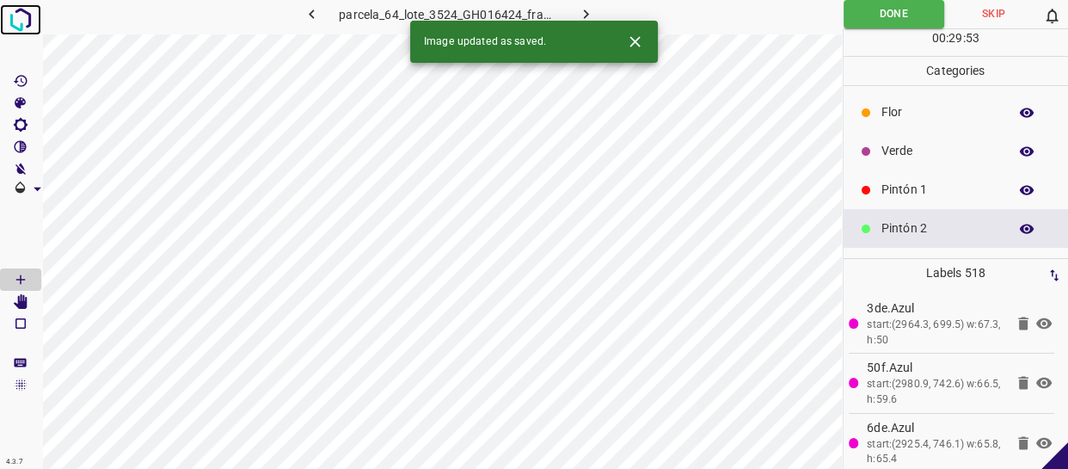
click at [33, 12] on img at bounding box center [20, 19] width 31 height 31
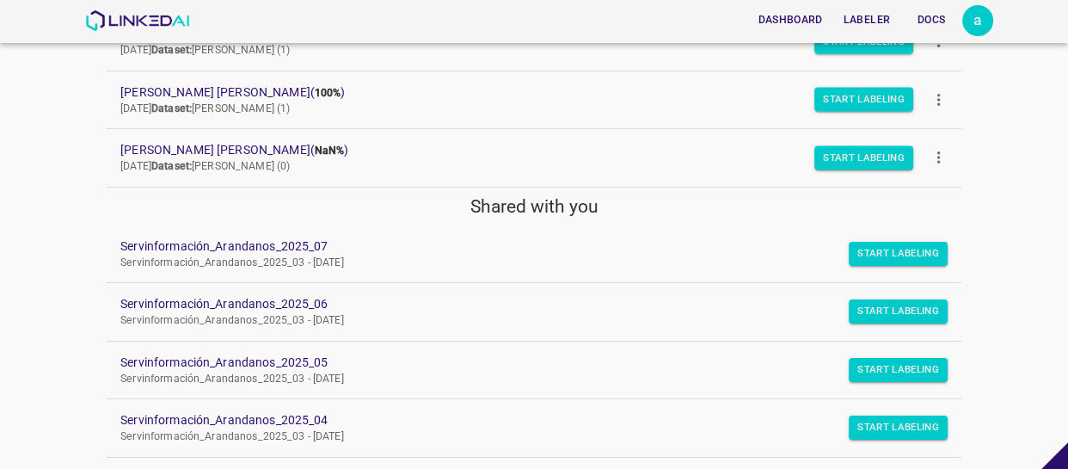
scroll to position [402, 0]
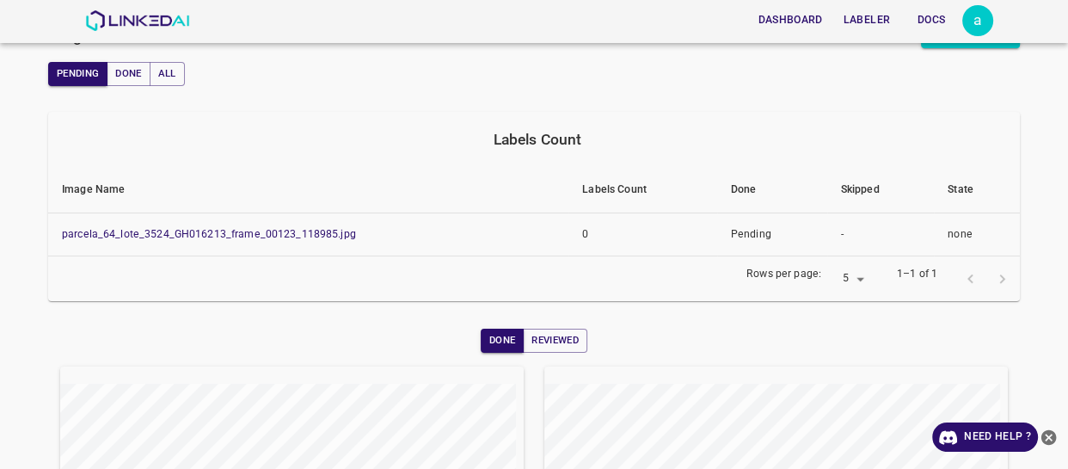
scroll to position [312, 0]
